Goal: Check status

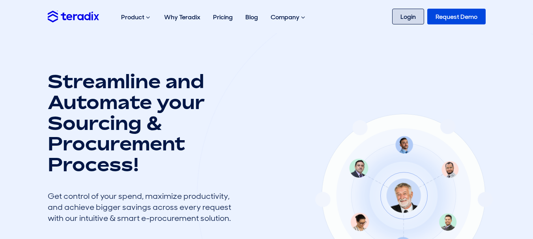
click at [401, 11] on link "Login" at bounding box center [408, 17] width 32 height 16
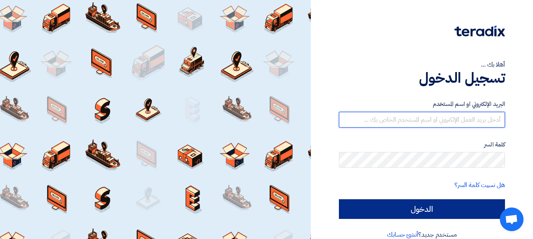
type input "sales@gecegy.com"
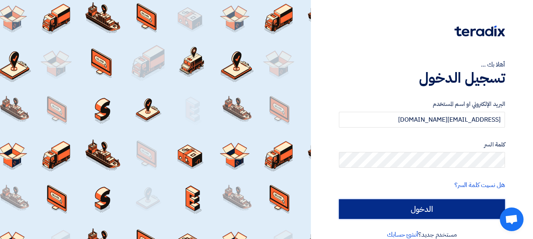
click at [392, 202] on input "الدخول" at bounding box center [422, 209] width 166 height 20
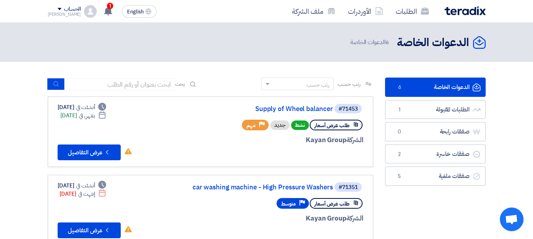
click at [440, 86] on link "الدعوات الخاصة الدعوات الخاصة 6" at bounding box center [435, 87] width 101 height 19
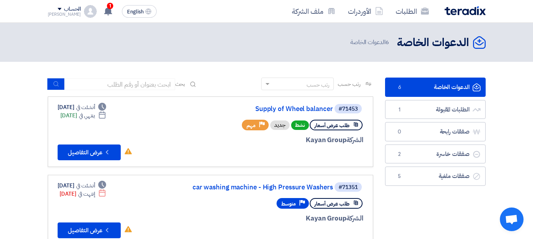
click at [440, 86] on link "الدعوات الخاصة الدعوات الخاصة 6" at bounding box center [435, 87] width 101 height 19
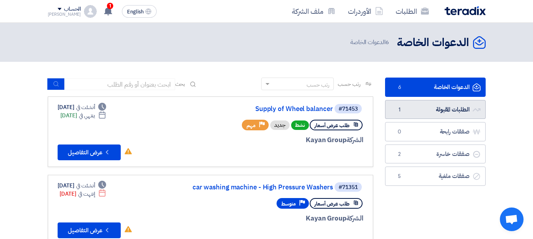
click at [434, 103] on link "الطلبات المقبولة الطلبات المقبولة 1" at bounding box center [435, 109] width 101 height 19
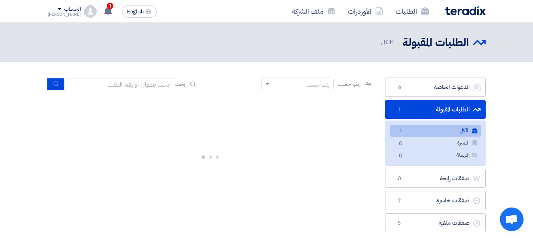
click at [442, 131] on link "الكل الكل 1" at bounding box center [434, 130] width 91 height 11
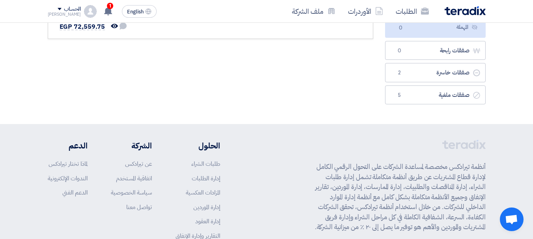
scroll to position [126, 0]
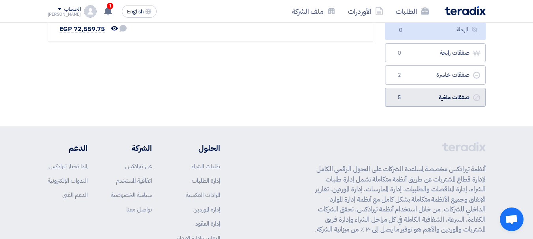
click at [415, 98] on link "صفقات ملغية صفقات ملغية 5" at bounding box center [435, 97] width 101 height 19
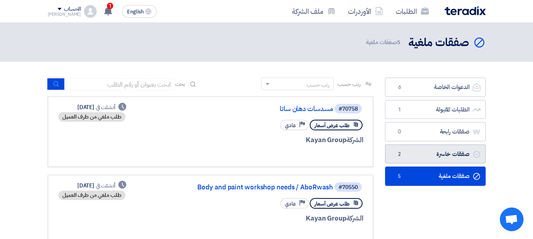
click at [432, 149] on link "صفقات خاسرة صفقات خاسرة 2" at bounding box center [435, 154] width 101 height 19
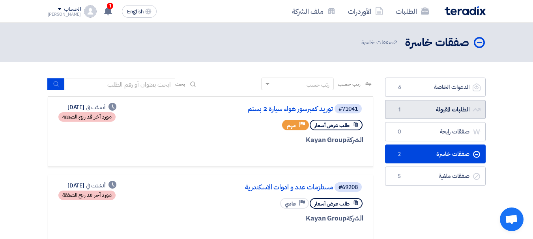
click at [425, 112] on link "الطلبات المقبولة الطلبات المقبولة 1" at bounding box center [435, 109] width 101 height 19
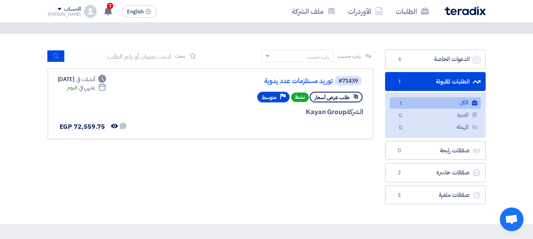
scroll to position [20, 0]
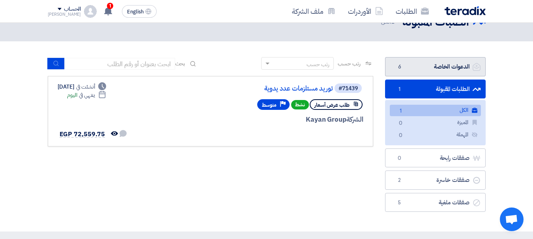
click at [415, 64] on link "الدعوات الخاصة الدعوات الخاصة 6" at bounding box center [435, 66] width 101 height 19
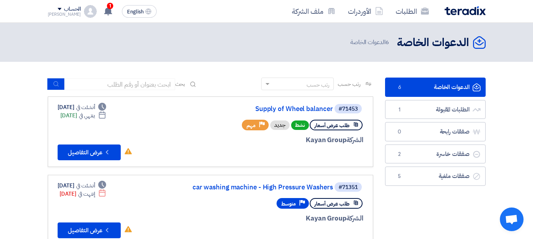
click at [418, 84] on link "الدعوات الخاصة الدعوات الخاصة 6" at bounding box center [435, 87] width 101 height 19
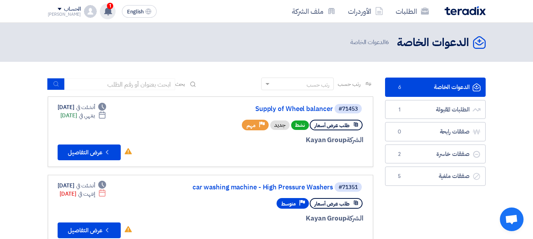
click at [107, 7] on span "1" at bounding box center [110, 6] width 6 height 6
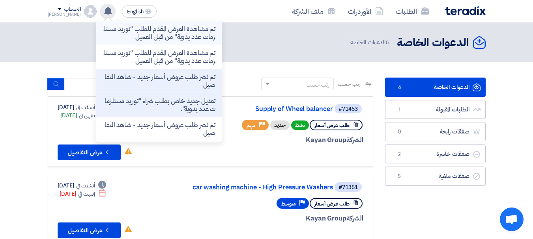
click at [190, 27] on p "تم مشاهدة العرض المقدم للطلب "توريد مستلزمات عدد يدوية" من قبل العميل" at bounding box center [158, 33] width 113 height 16
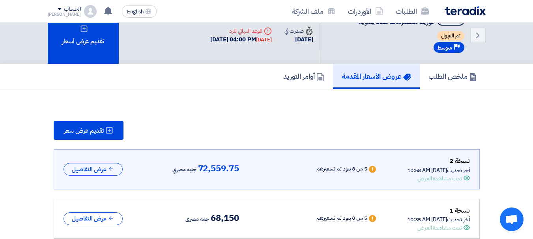
scroll to position [15, 0]
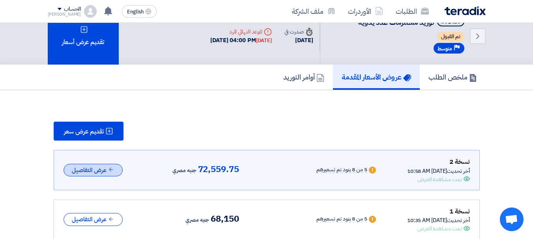
click at [88, 171] on button "عرض التفاصيل" at bounding box center [92, 170] width 59 height 13
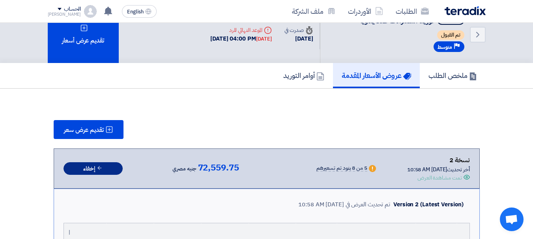
scroll to position [0, 0]
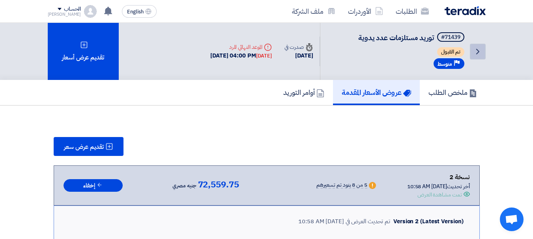
click at [478, 51] on use at bounding box center [477, 52] width 3 height 6
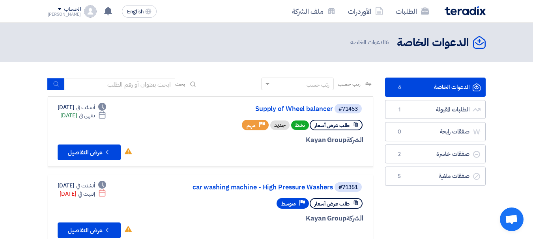
click at [444, 86] on link "الدعوات الخاصة الدعوات الخاصة 6" at bounding box center [435, 87] width 101 height 19
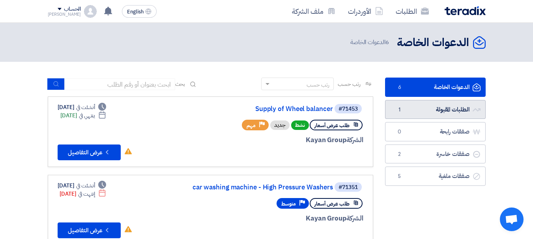
click at [432, 106] on link "الطلبات المقبولة الطلبات المقبولة 1" at bounding box center [435, 109] width 101 height 19
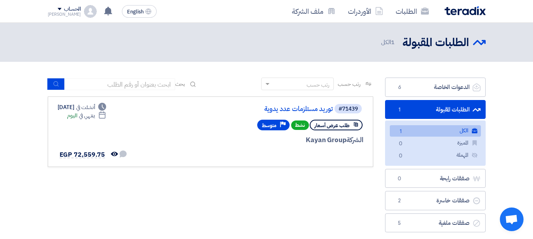
click at [419, 131] on link "الكل الكل 1" at bounding box center [434, 130] width 91 height 11
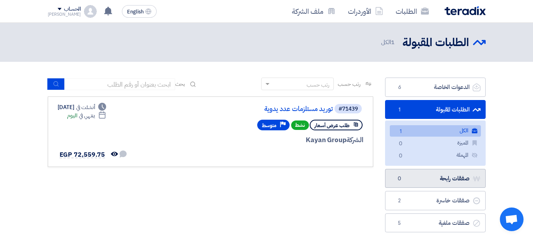
click at [426, 177] on link "صفقات رابحة صفقات رابحة 0" at bounding box center [435, 178] width 101 height 19
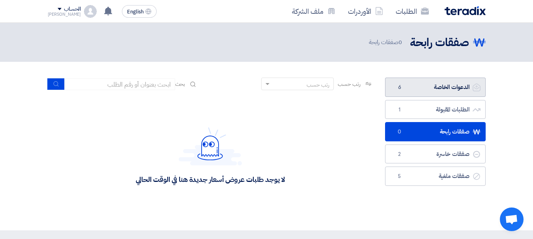
click at [436, 83] on link "الدعوات الخاصة الدعوات الخاصة 6" at bounding box center [435, 87] width 101 height 19
